Goal: Transaction & Acquisition: Subscribe to service/newsletter

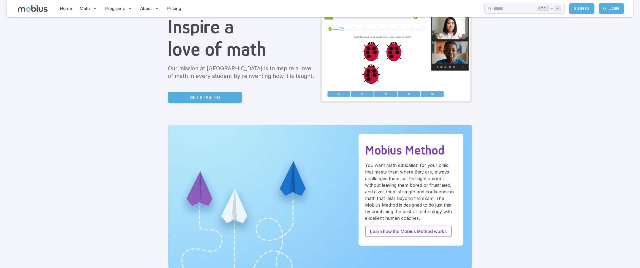
scroll to position [34, 0]
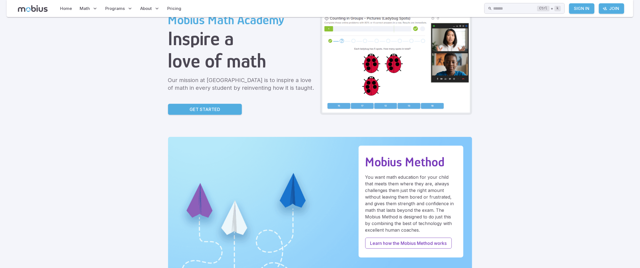
click at [199, 112] on link "Get Started" at bounding box center [205, 109] width 74 height 11
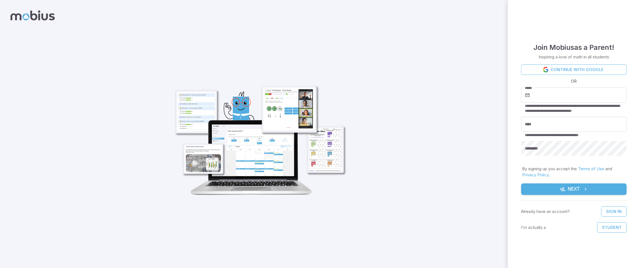
scroll to position [36, 0]
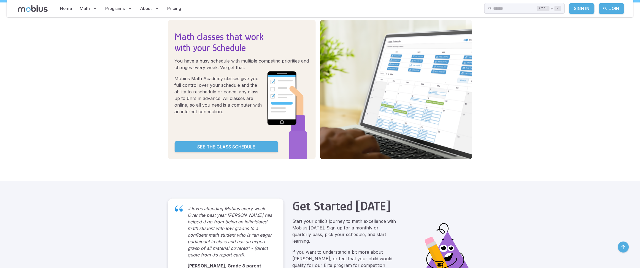
scroll to position [896, 0]
